Goal: Ask a question: Seek information or help from site administrators or community

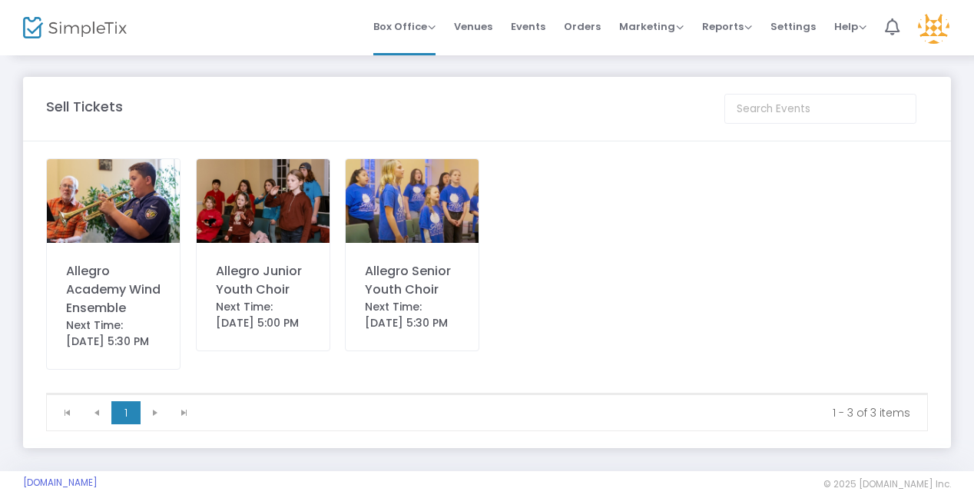
click at [269, 279] on div "Allegro Junior Youth Choir" at bounding box center [263, 280] width 94 height 37
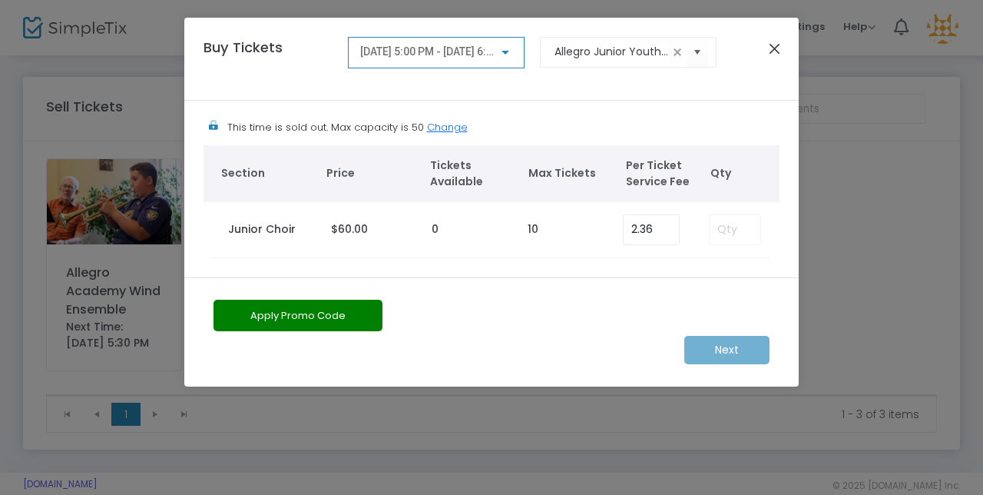
click at [778, 49] on button "Close" at bounding box center [775, 48] width 20 height 20
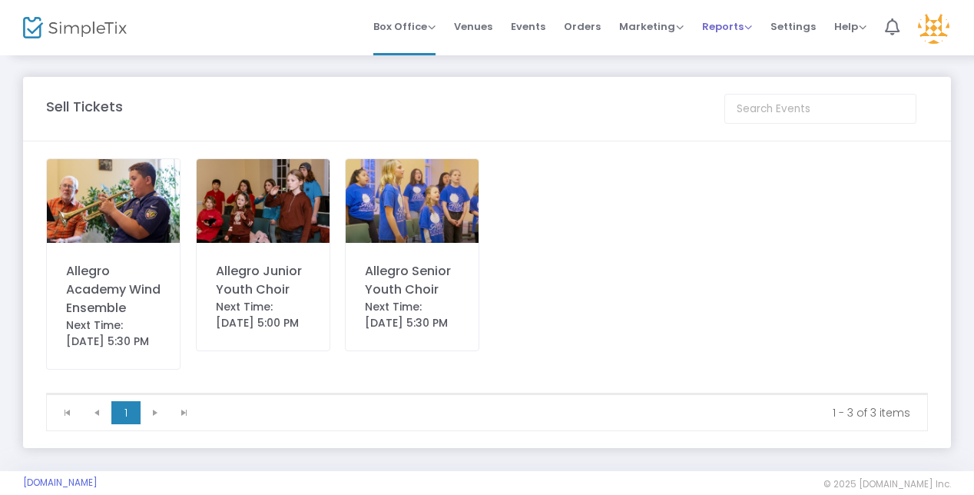
click at [721, 32] on span "Reports" at bounding box center [727, 26] width 50 height 15
click at [803, 31] on span "Settings" at bounding box center [792, 26] width 45 height 39
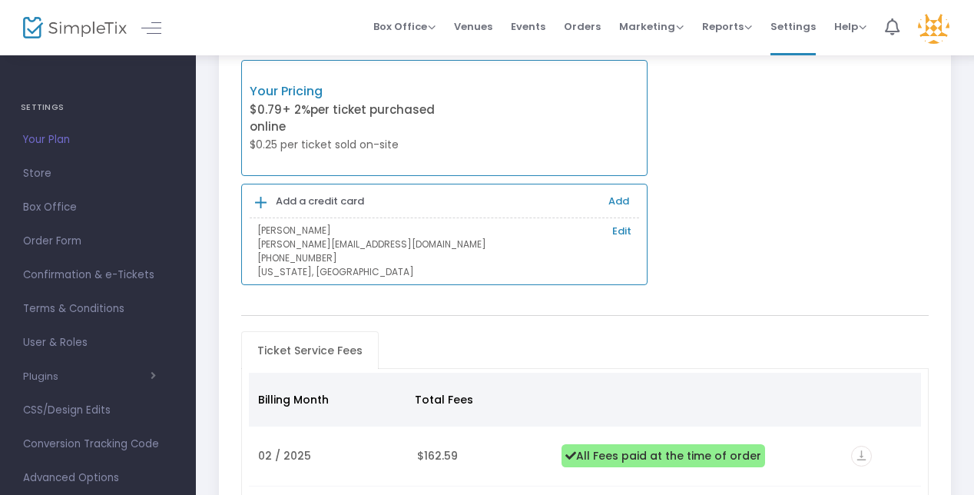
scroll to position [94, 0]
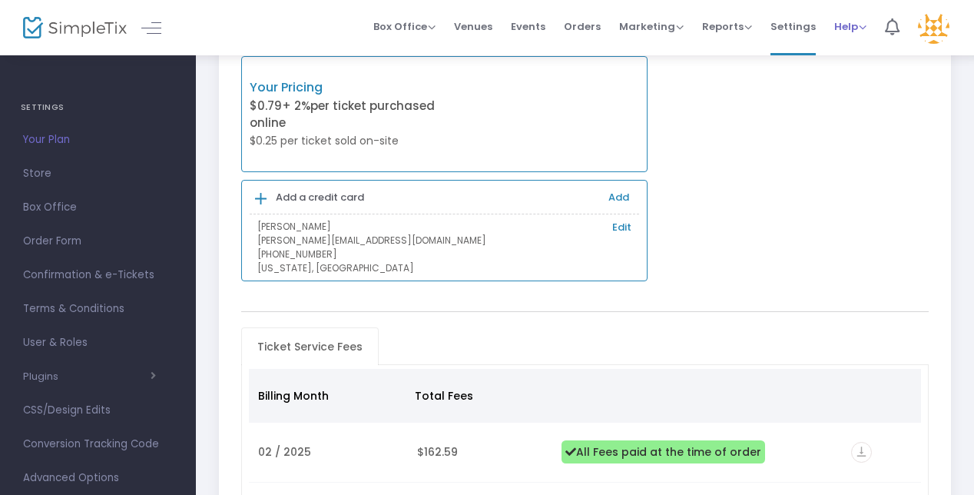
click at [857, 15] on span "Help View Docs Contact Support" at bounding box center [850, 26] width 32 height 39
click at [858, 31] on span "Help" at bounding box center [850, 26] width 32 height 15
click at [858, 50] on li "View Docs" at bounding box center [890, 52] width 113 height 30
click at [848, 29] on span "Help" at bounding box center [850, 26] width 32 height 15
click at [858, 88] on li "Contact Support" at bounding box center [890, 82] width 113 height 30
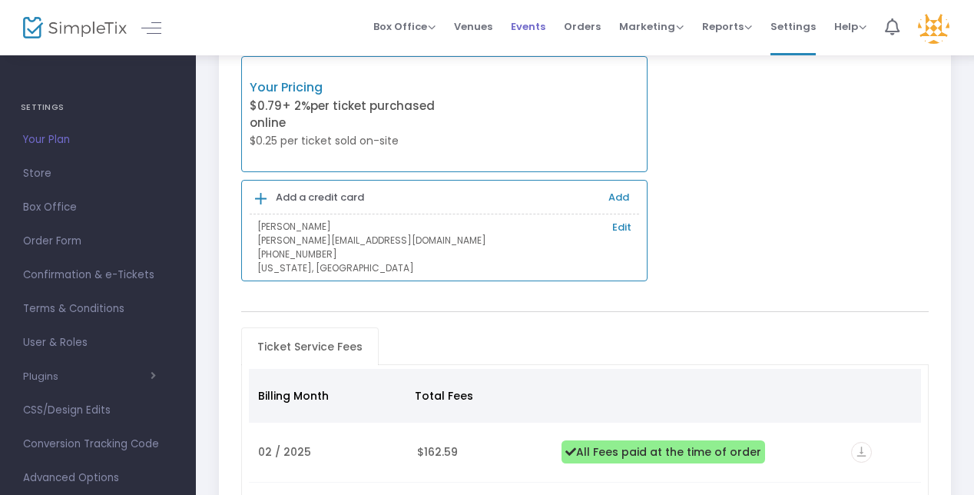
click at [539, 28] on span "Events" at bounding box center [528, 26] width 35 height 39
